Goal: Obtain resource: Download file/media

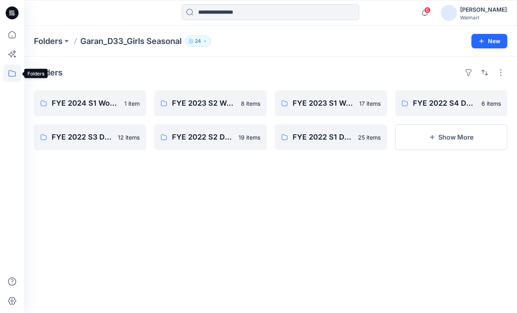
click at [14, 74] on icon at bounding box center [12, 74] width 18 height 18
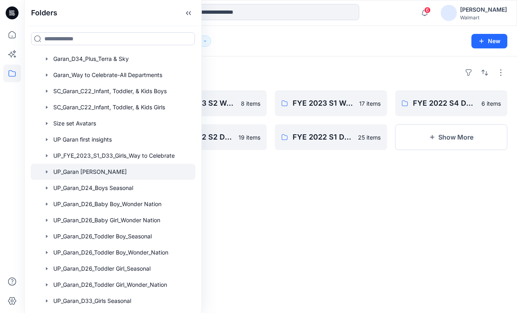
scroll to position [145, 0]
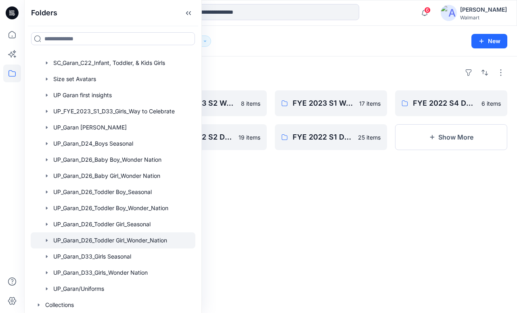
click at [96, 245] on div at bounding box center [113, 241] width 165 height 16
click at [47, 241] on icon "button" at bounding box center [47, 240] width 2 height 3
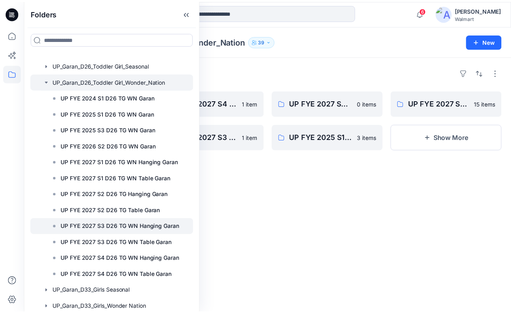
scroll to position [339, 0]
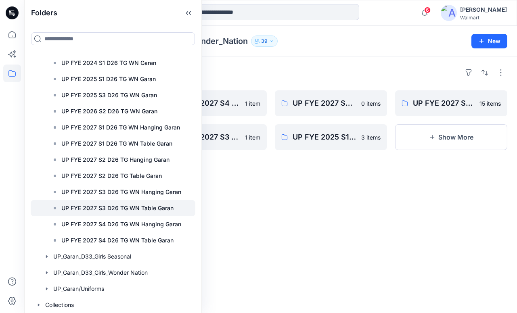
click at [89, 210] on p "UP FYE 2027 S3 D26 TG WN Table Garan" at bounding box center [117, 208] width 112 height 10
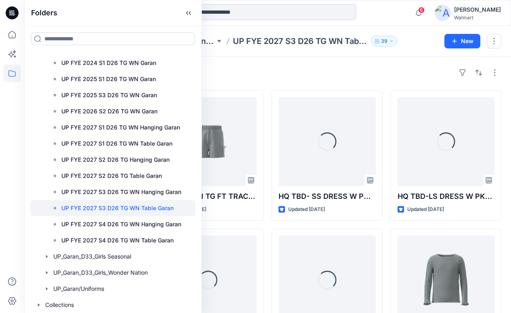
click at [363, 78] on div "Styles" at bounding box center [268, 72] width 468 height 13
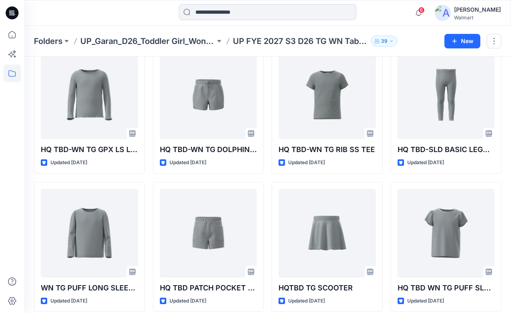
scroll to position [321, 0]
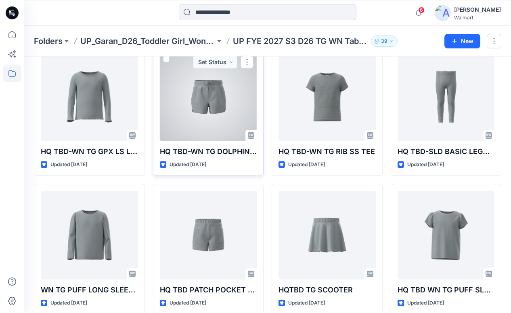
click at [214, 121] on div at bounding box center [208, 96] width 97 height 89
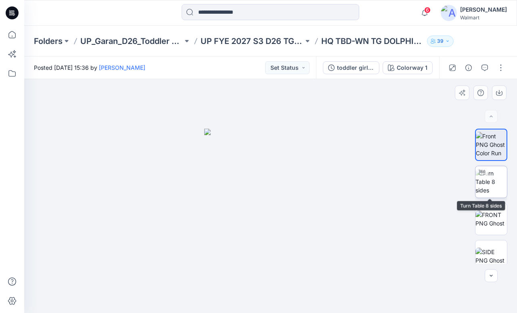
click at [495, 184] on img at bounding box center [491, 181] width 31 height 25
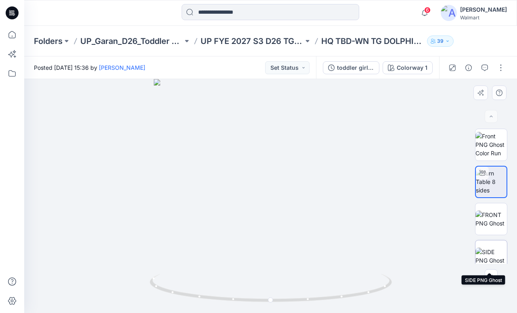
click at [492, 259] on img at bounding box center [491, 256] width 31 height 17
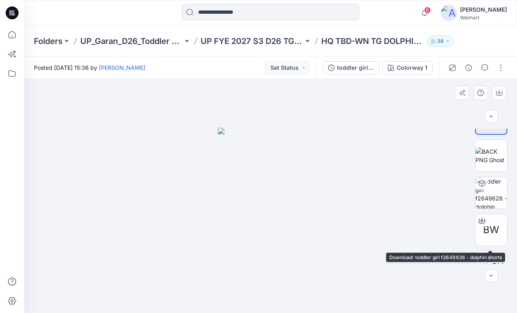
scroll to position [147, 0]
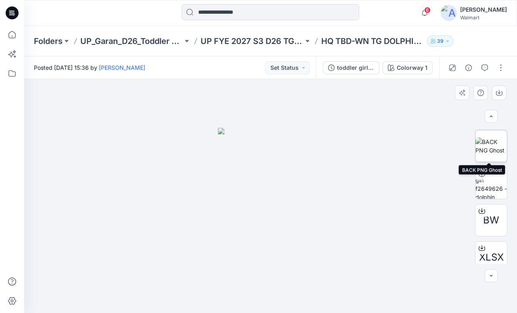
click at [500, 138] on img at bounding box center [491, 146] width 31 height 17
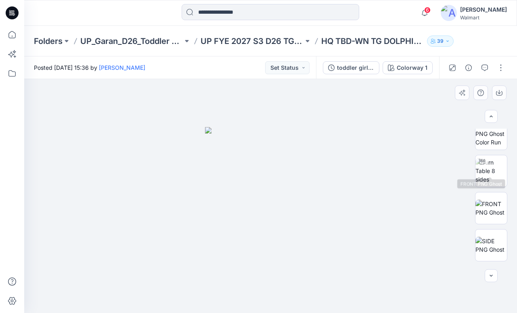
scroll to position [0, 0]
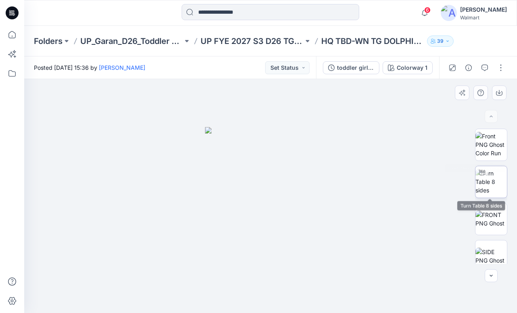
click at [493, 183] on img at bounding box center [491, 181] width 31 height 25
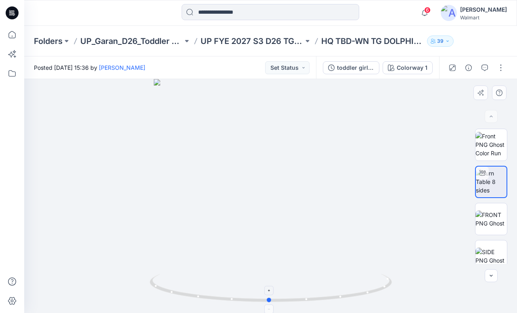
drag, startPoint x: 272, startPoint y: 302, endPoint x: 269, endPoint y: 309, distance: 7.7
click at [269, 304] on icon at bounding box center [272, 289] width 244 height 30
click at [432, 15] on icon "button" at bounding box center [424, 13] width 15 height 16
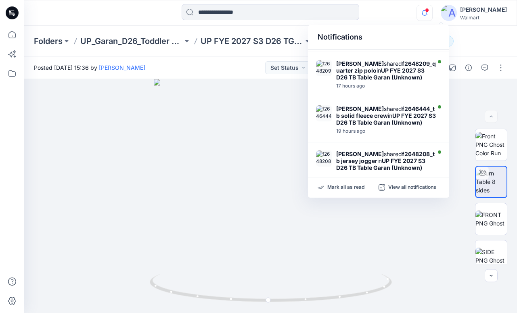
scroll to position [400, 0]
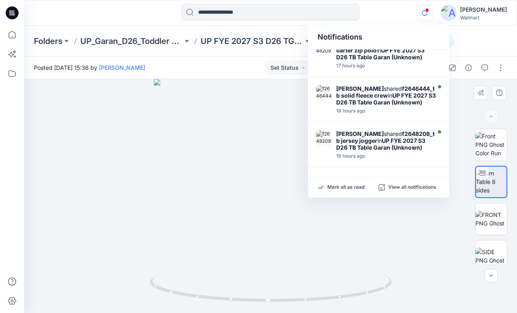
click at [441, 285] on div at bounding box center [270, 196] width 493 height 234
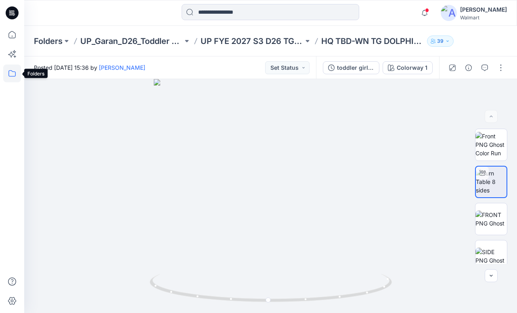
click at [14, 78] on icon at bounding box center [12, 74] width 18 height 18
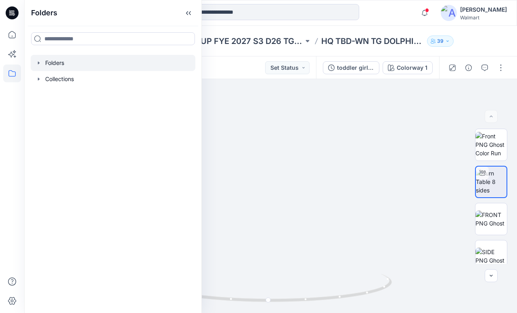
click at [38, 66] on div at bounding box center [113, 63] width 165 height 16
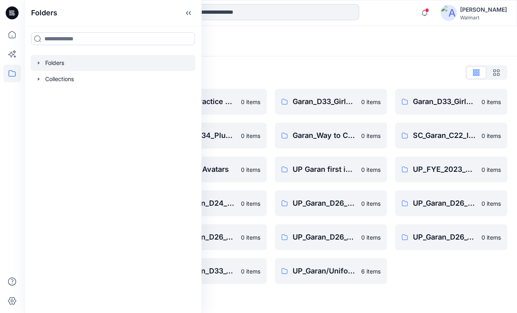
click at [39, 61] on icon "button" at bounding box center [39, 63] width 6 height 6
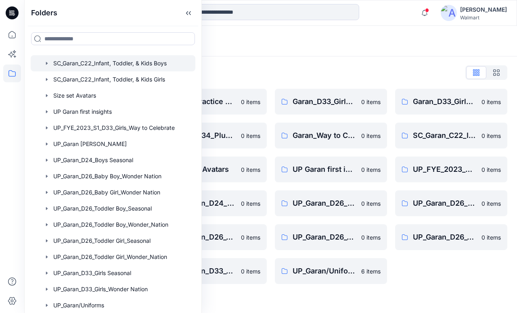
scroll to position [145, 0]
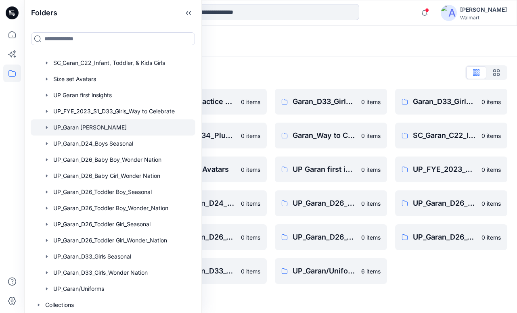
click at [46, 128] on icon "button" at bounding box center [47, 127] width 2 height 3
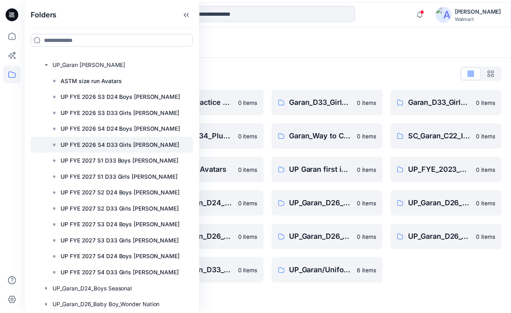
scroll to position [219, 0]
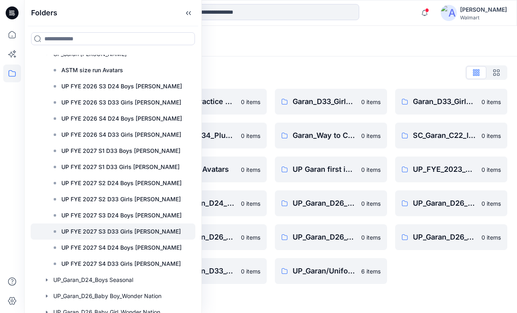
click at [76, 233] on p "UP FYE 2027 S3 D33 Girls [PERSON_NAME]" at bounding box center [121, 232] width 120 height 10
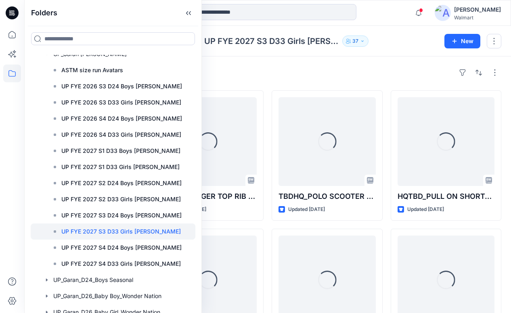
click at [361, 63] on div "Styles Loading... TBDHQ_HANGDOWN SWEATSHIRT AND FLARED LEGGING_LG4003 LG9001 Up…" at bounding box center [267, 297] width 487 height 480
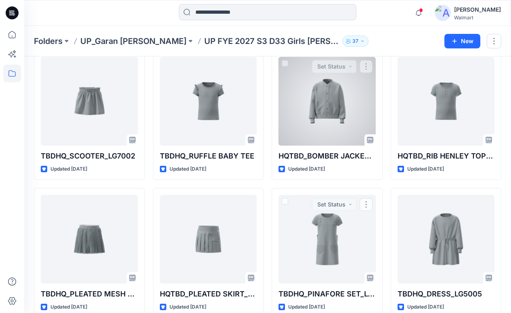
scroll to position [176, 0]
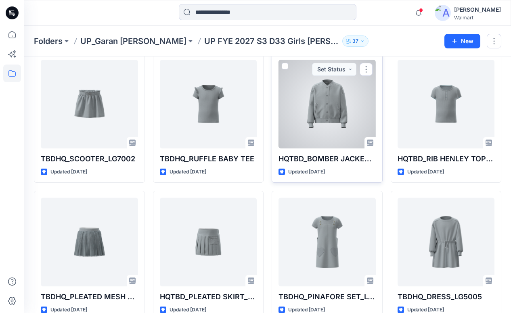
click at [321, 125] on div at bounding box center [327, 104] width 97 height 89
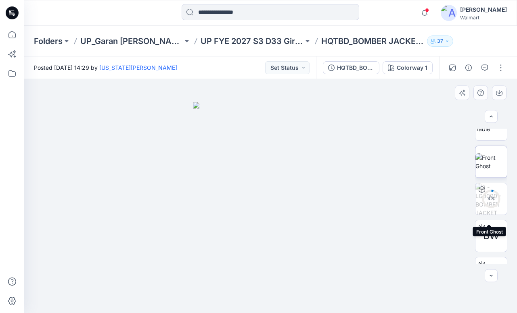
scroll to position [83, 0]
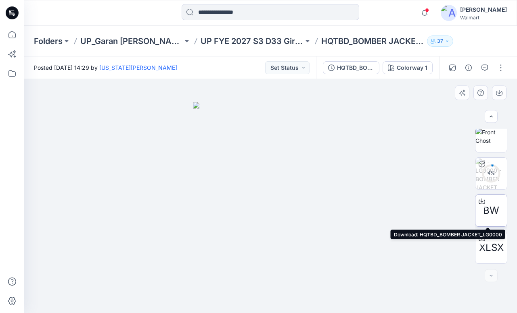
click at [479, 199] on icon at bounding box center [482, 201] width 6 height 6
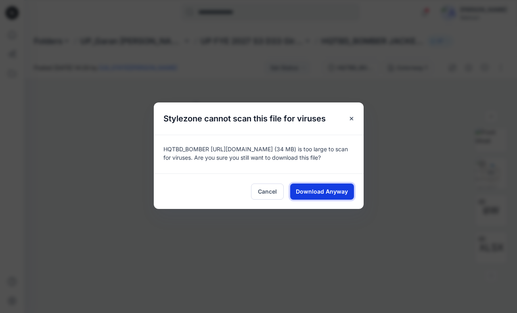
click at [324, 187] on button "Download Anyway" at bounding box center [322, 192] width 64 height 16
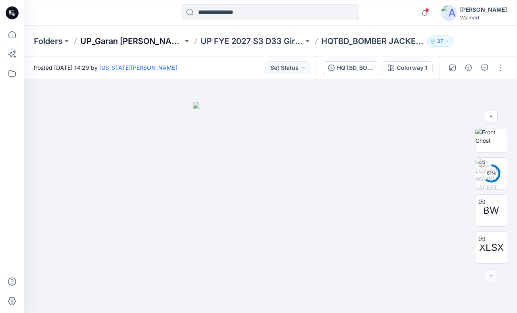
click at [120, 40] on p "UP_Garan [PERSON_NAME]" at bounding box center [131, 41] width 103 height 11
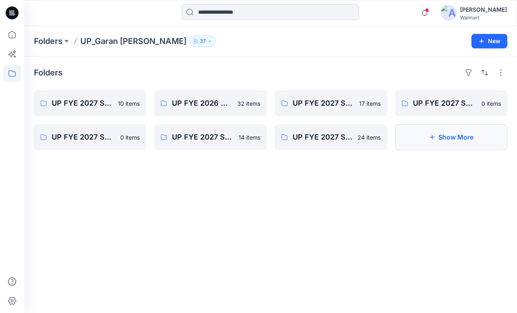
click at [431, 144] on button "Show More" at bounding box center [451, 137] width 112 height 26
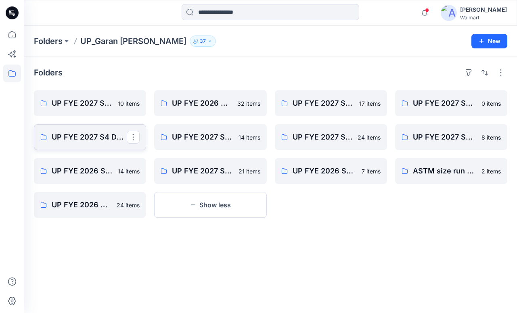
click at [91, 137] on p "UP FYE 2027 S4 D24 Boys [PERSON_NAME]" at bounding box center [89, 137] width 75 height 11
click at [455, 134] on p "UP FYE 2027 S2 D24 Boys [PERSON_NAME]" at bounding box center [450, 137] width 75 height 11
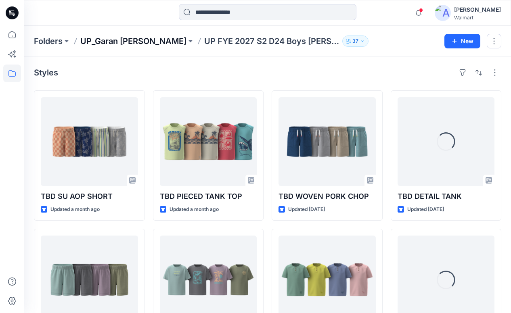
click at [130, 40] on p "UP_Garan [PERSON_NAME]" at bounding box center [133, 41] width 106 height 11
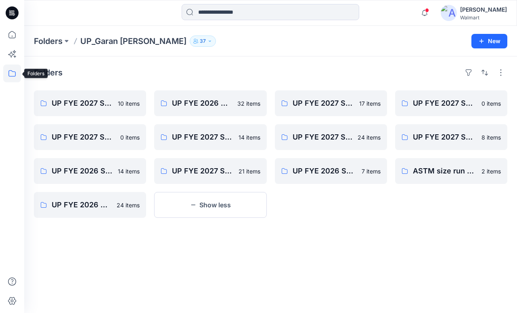
click at [13, 80] on icon at bounding box center [12, 74] width 18 height 18
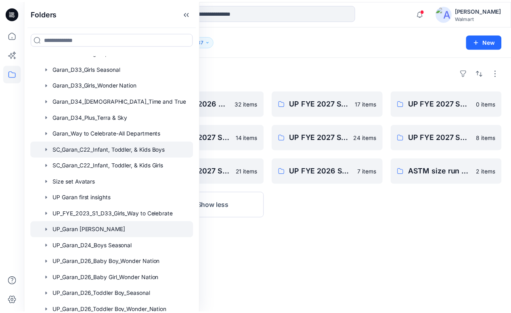
scroll to position [145, 0]
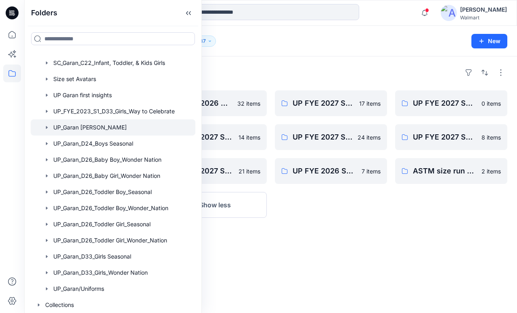
click at [86, 130] on div at bounding box center [113, 128] width 165 height 16
click at [355, 211] on div "UP FYE 2027 S3 D33 Girls [PERSON_NAME] 17 items UP FYE 2027 S1 D33 Girls [PERSO…" at bounding box center [331, 154] width 112 height 128
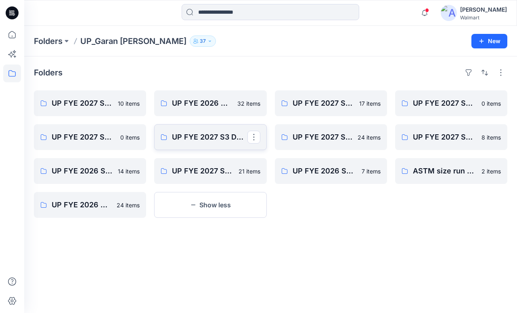
click at [220, 143] on link "UP FYE 2027 S3 D24 Boys [PERSON_NAME]" at bounding box center [210, 137] width 112 height 26
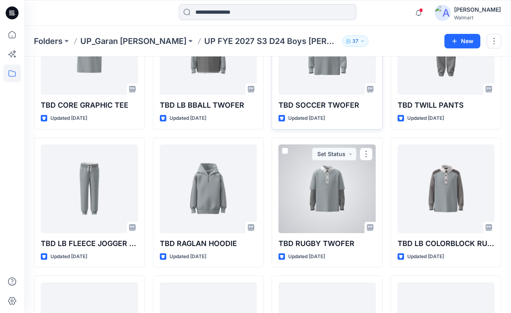
scroll to position [94, 0]
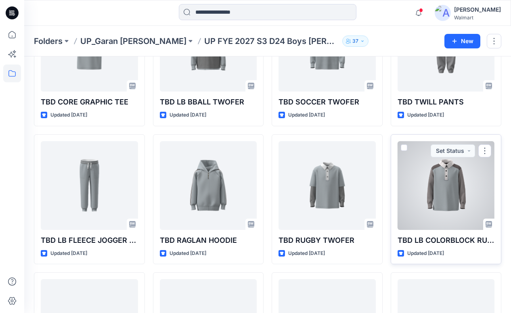
click at [441, 203] on div at bounding box center [446, 185] width 97 height 89
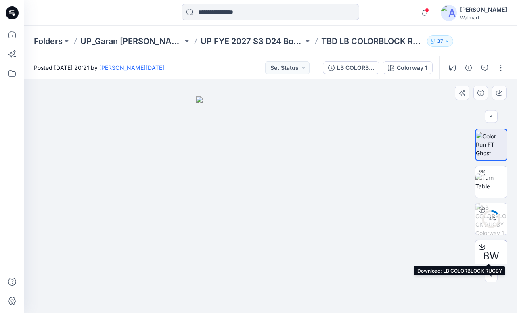
scroll to position [46, 0]
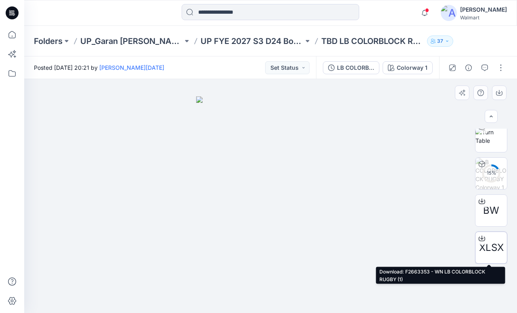
click at [481, 239] on icon at bounding box center [482, 238] width 6 height 6
